Goal: Transaction & Acquisition: Purchase product/service

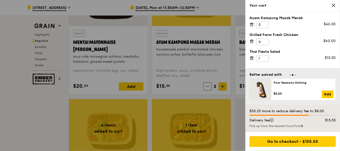
click at [333, 6] on icon at bounding box center [333, 5] width 5 height 5
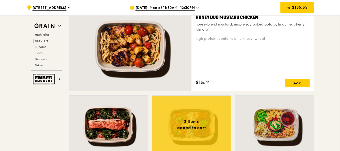
scroll to position [360, 0]
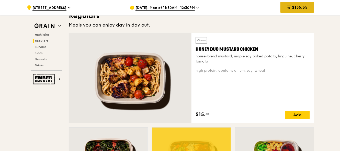
click at [296, 8] on span "$135.55" at bounding box center [300, 7] width 16 height 5
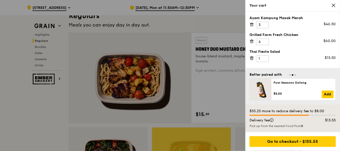
scroll to position [392, 0]
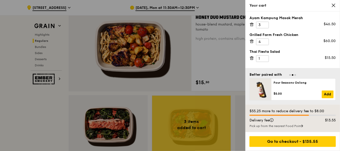
click at [334, 5] on icon at bounding box center [333, 5] width 3 height 3
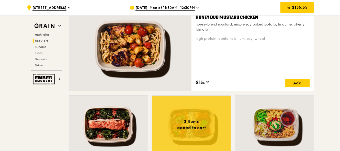
click at [288, 82] on div "Add" at bounding box center [297, 83] width 25 height 8
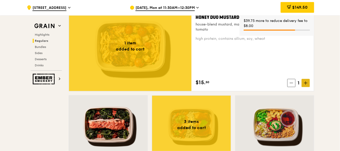
click at [307, 82] on icon at bounding box center [306, 83] width 4 height 4
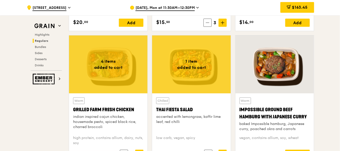
scroll to position [615, 0]
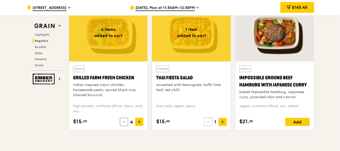
click at [209, 122] on icon at bounding box center [208, 122] width 3 height 0
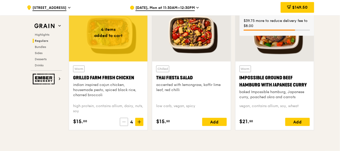
click at [125, 120] on icon at bounding box center [124, 122] width 4 height 4
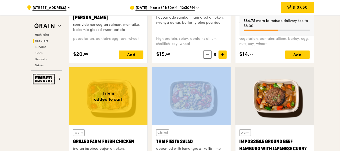
scroll to position [519, 0]
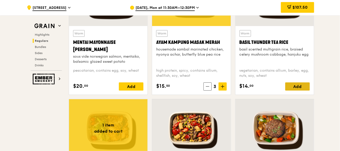
click at [291, 84] on div "Add" at bounding box center [297, 87] width 25 height 8
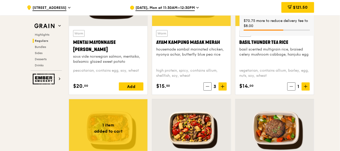
click at [304, 86] on icon at bounding box center [306, 87] width 4 height 4
click at [207, 87] on icon at bounding box center [208, 87] width 4 height 4
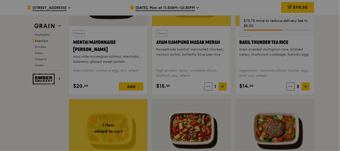
type input "1"
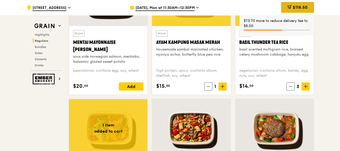
click at [299, 7] on span "$118.50" at bounding box center [300, 7] width 15 height 5
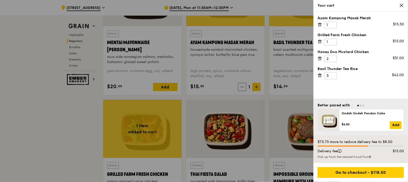
scroll to position [520, 0]
drag, startPoint x: 327, startPoint y: 1, endPoint x: 260, endPoint y: 113, distance: 130.8
click at [260, 113] on div at bounding box center [204, 91] width 408 height 182
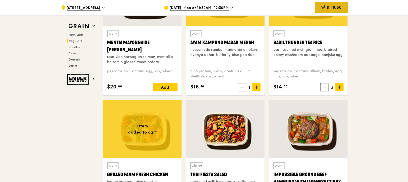
click at [332, 6] on span "$118.50" at bounding box center [334, 7] width 15 height 5
